Goal: Task Accomplishment & Management: Use online tool/utility

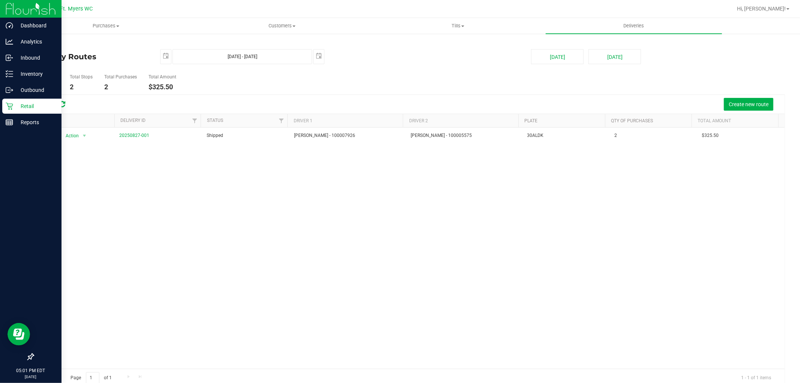
click at [27, 107] on p "Retail" at bounding box center [35, 106] width 45 height 9
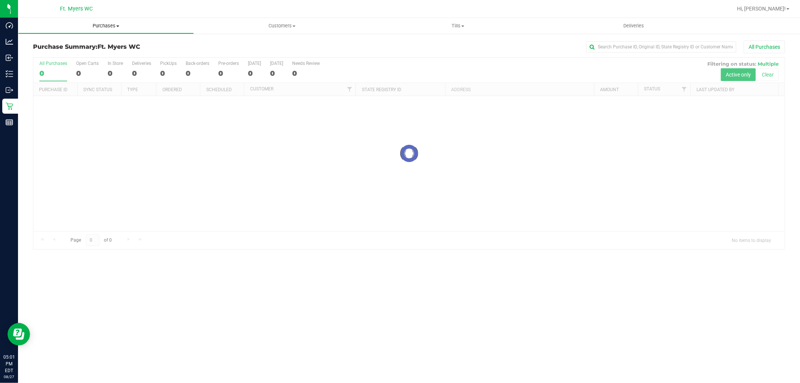
click at [104, 24] on span "Purchases" at bounding box center [105, 26] width 175 height 7
click at [59, 55] on span "Fulfillment" at bounding box center [41, 54] width 47 height 6
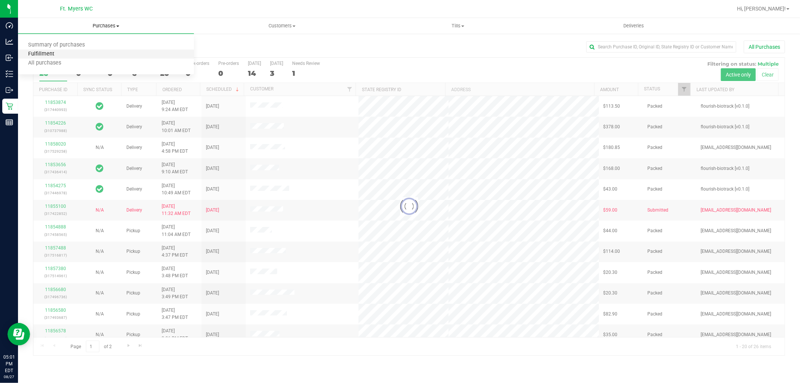
click at [50, 51] on span "Fulfillment" at bounding box center [41, 54] width 47 height 6
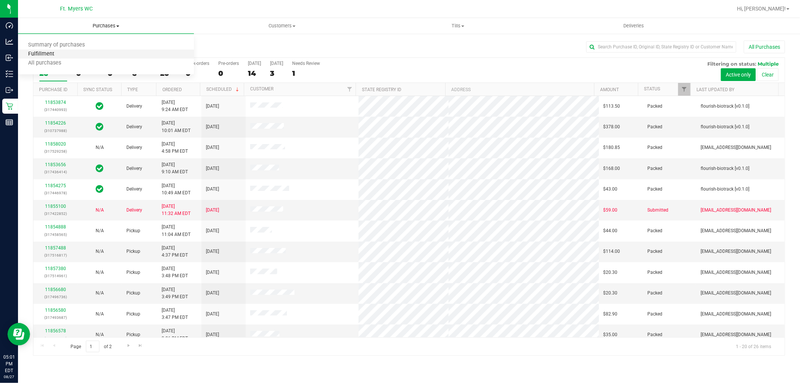
click at [42, 56] on span "Fulfillment" at bounding box center [41, 54] width 47 height 6
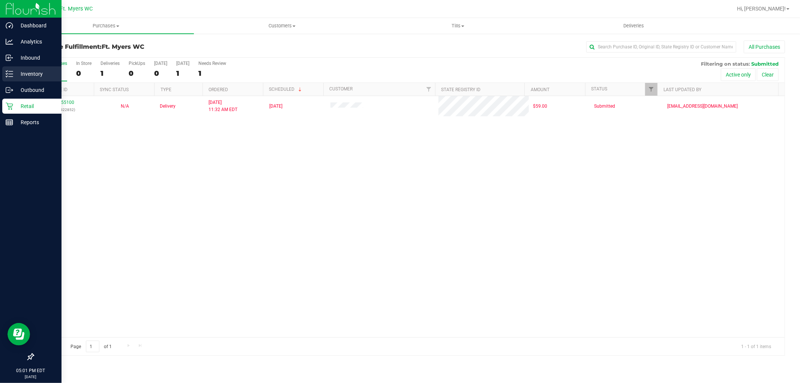
click at [32, 74] on p "Inventory" at bounding box center [35, 73] width 45 height 9
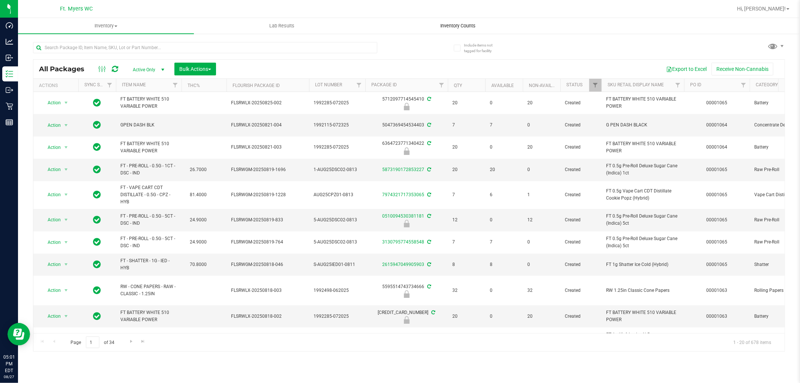
click at [449, 27] on span "Inventory Counts" at bounding box center [458, 26] width 56 height 7
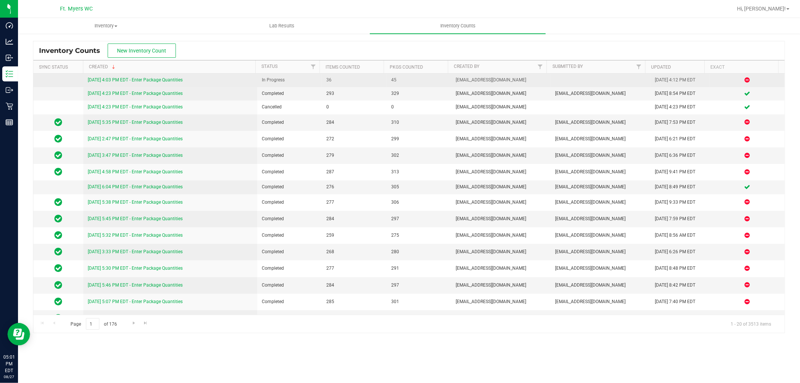
click at [152, 79] on link "[DATE] 4:03 PM EDT - Enter Package Quantities" at bounding box center [135, 79] width 95 height 5
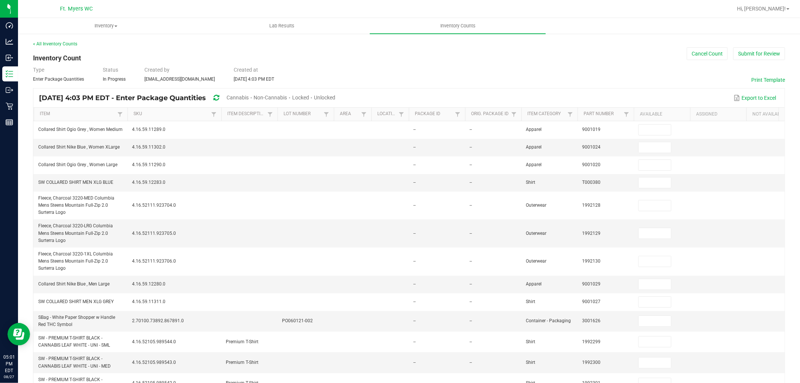
click at [335, 95] on span "Unlocked" at bounding box center [324, 98] width 21 height 6
type input "10"
type input "6"
type input "10"
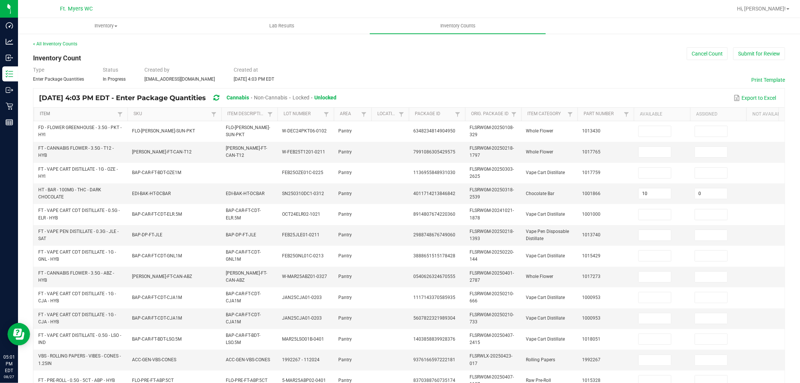
click at [73, 114] on link "Item" at bounding box center [77, 114] width 75 height 6
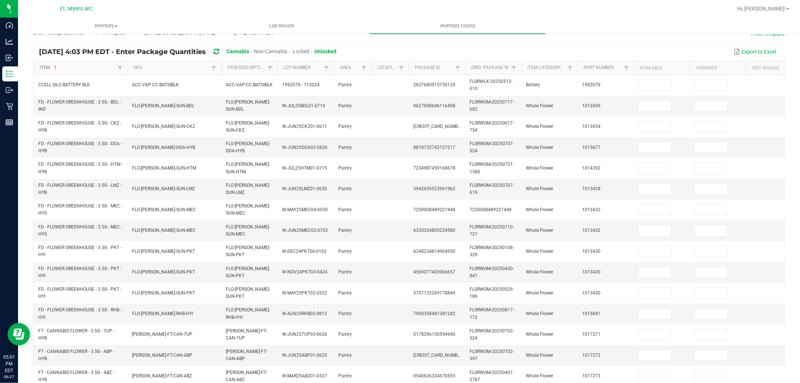
scroll to position [188, 0]
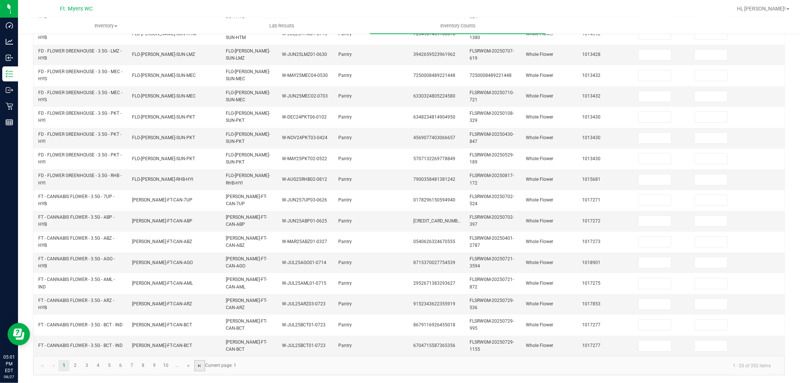
click at [201, 367] on span "Go to the last page" at bounding box center [200, 366] width 6 height 6
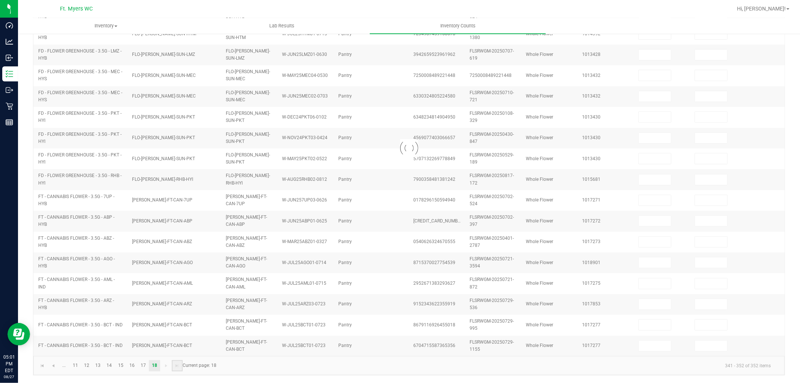
type input "5"
type input "30"
type input "28"
type input "36"
type input "19"
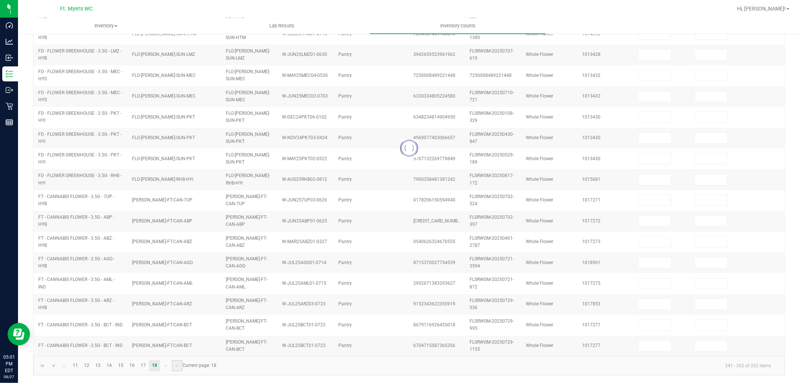
type input "32"
type input "25"
type input "1"
type input "0"
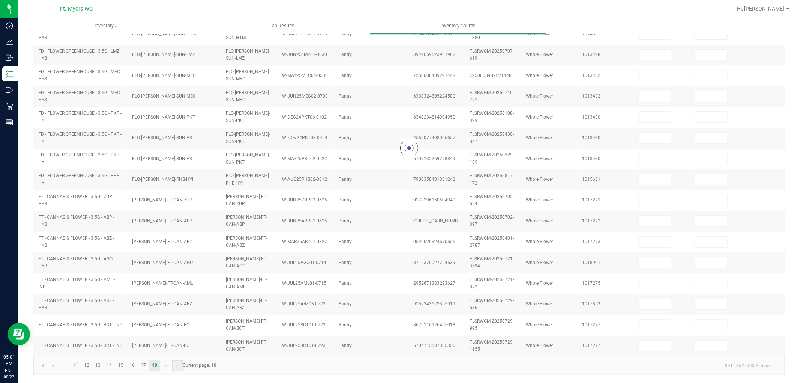
type input "0"
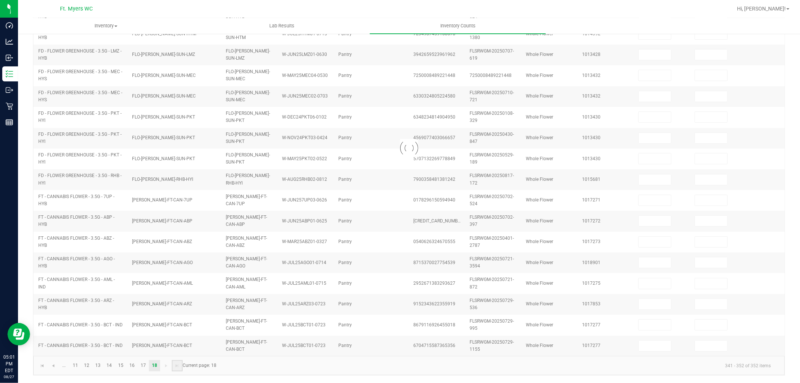
type input "0"
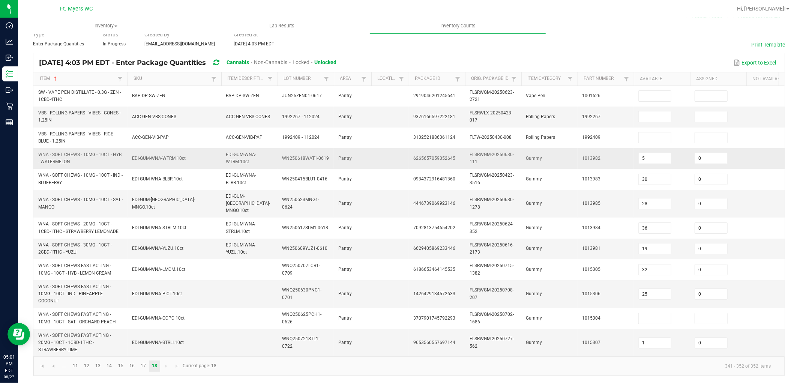
click at [615, 159] on td "1013982" at bounding box center [606, 158] width 56 height 21
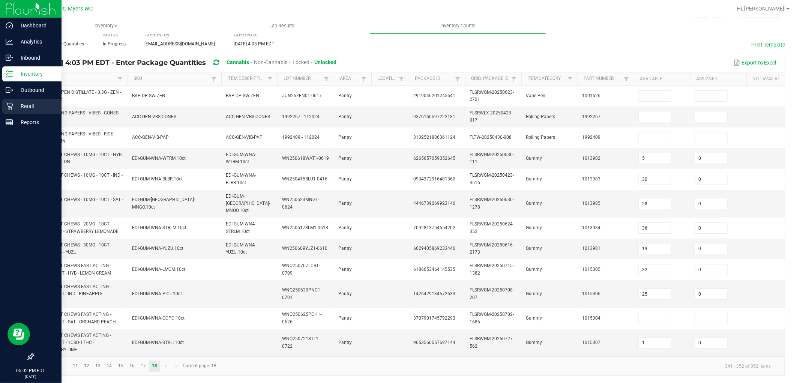
click at [21, 106] on p "Retail" at bounding box center [35, 106] width 45 height 9
